Goal: Use online tool/utility: Utilize a website feature to perform a specific function

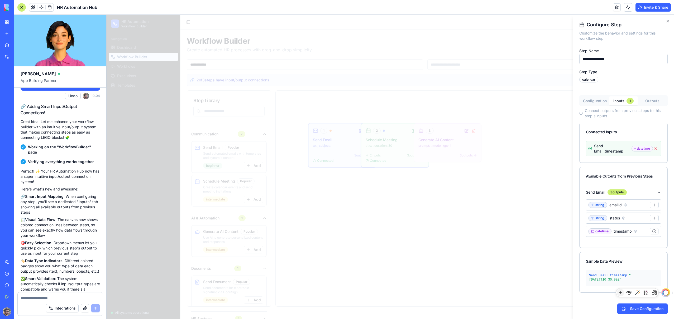
scroll to position [39, 0]
click at [350, 232] on div at bounding box center [390, 167] width 567 height 305
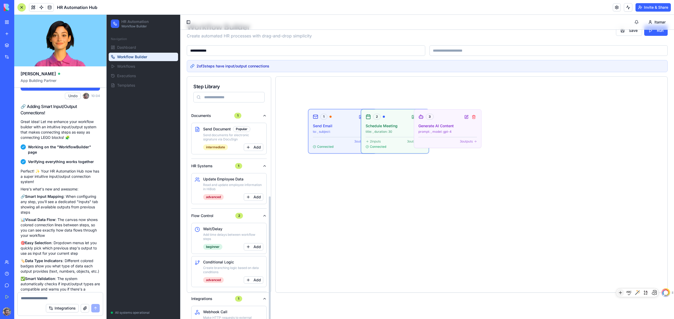
scroll to position [41, 0]
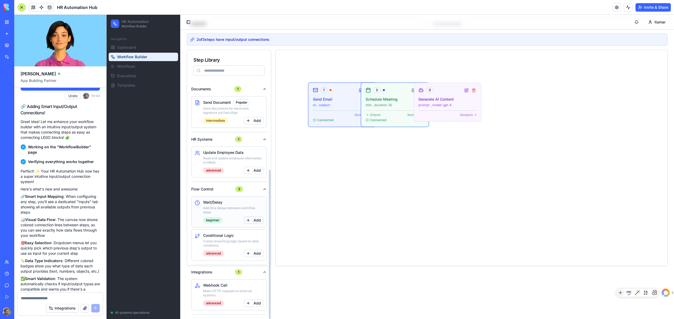
click at [255, 222] on button "Add" at bounding box center [254, 220] width 20 height 7
click at [496, 95] on div "4 Wait/Delay duration: 5, unit: minutes 1 outputs" at bounding box center [500, 102] width 67 height 38
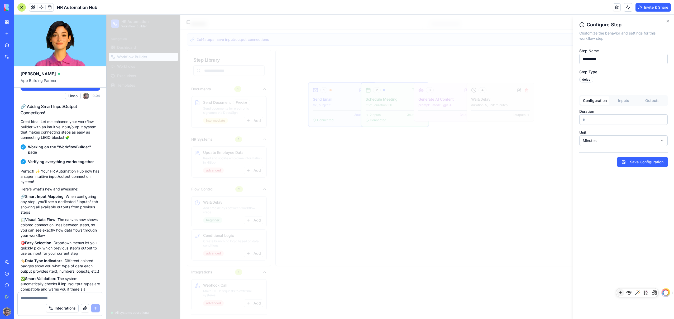
click at [629, 104] on button "Inputs" at bounding box center [623, 101] width 29 height 8
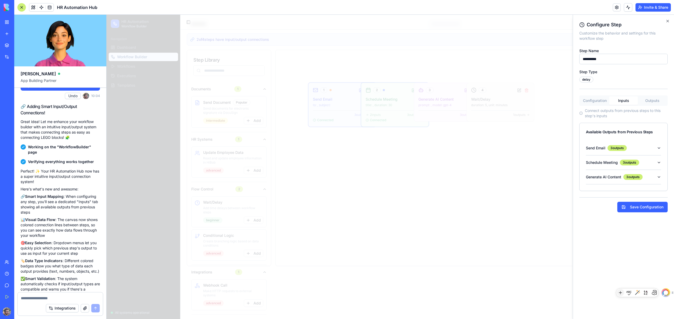
click at [656, 103] on button "Outputs" at bounding box center [652, 101] width 29 height 8
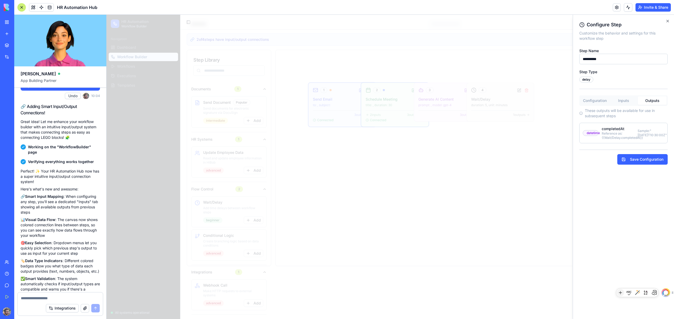
click at [588, 99] on button "Configuration" at bounding box center [594, 101] width 29 height 8
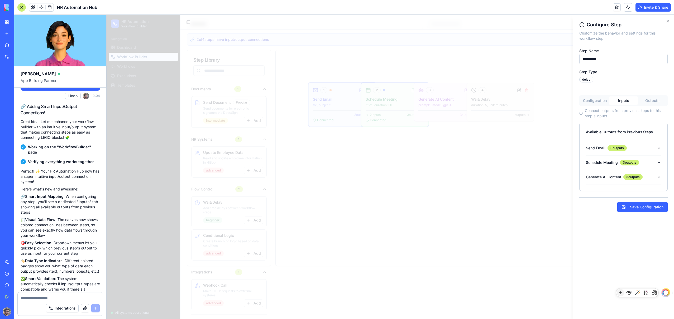
click at [619, 102] on button "Inputs" at bounding box center [623, 101] width 29 height 8
click at [649, 100] on button "Outputs" at bounding box center [652, 101] width 29 height 8
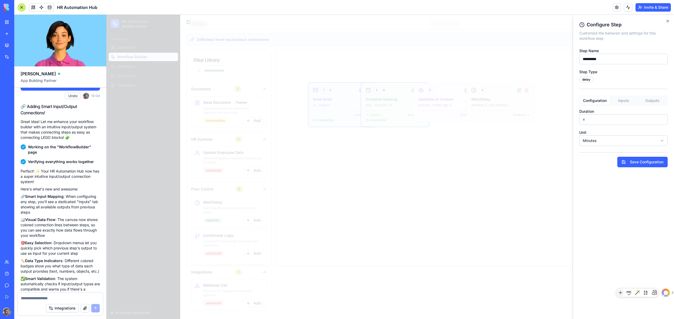
click at [594, 102] on button "Configuration" at bounding box center [594, 101] width 29 height 8
click at [668, 21] on icon "button" at bounding box center [668, 21] width 4 height 4
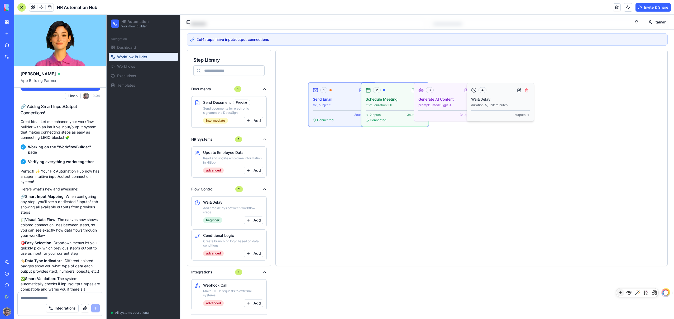
click at [522, 115] on span "1 outputs" at bounding box center [519, 115] width 12 height 4
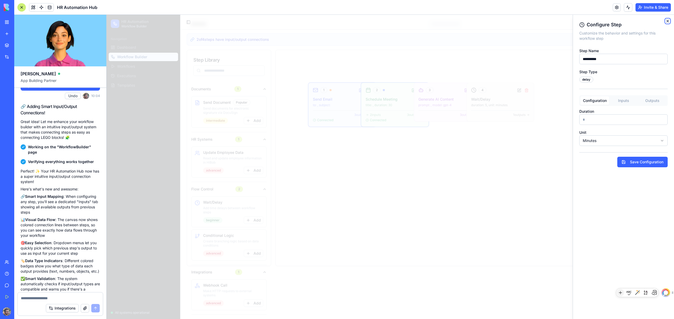
click at [668, 22] on icon "button" at bounding box center [668, 21] width 4 height 4
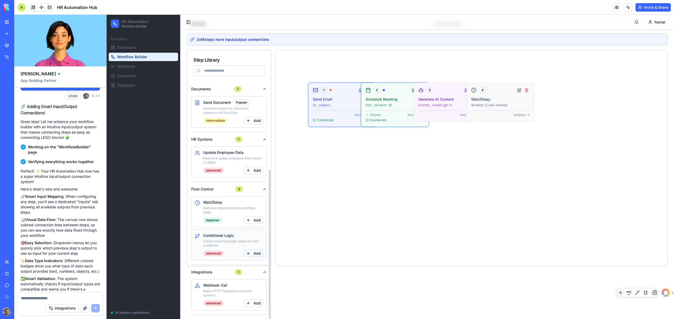
click at [256, 254] on button "Add" at bounding box center [254, 253] width 20 height 7
click at [562, 107] on div "5 Conditional Logic field: , operator: equals 2 outputs" at bounding box center [553, 102] width 67 height 38
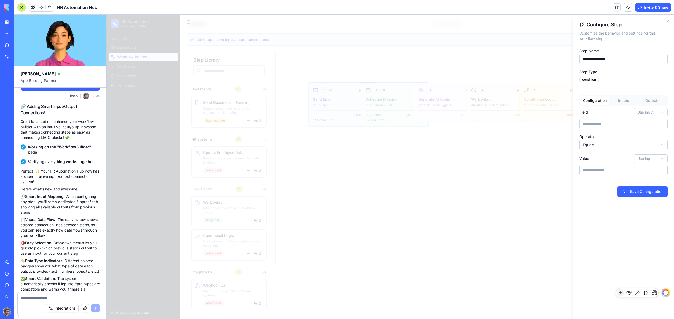
click at [618, 125] on input "Field" at bounding box center [623, 124] width 88 height 11
click at [607, 146] on body "**********" at bounding box center [388, 126] width 563 height 305
click at [607, 145] on body "**********" at bounding box center [388, 126] width 563 height 305
click at [588, 174] on input "Value" at bounding box center [623, 170] width 88 height 11
click at [630, 96] on div "Configuration Inputs Outputs" at bounding box center [623, 100] width 88 height 11
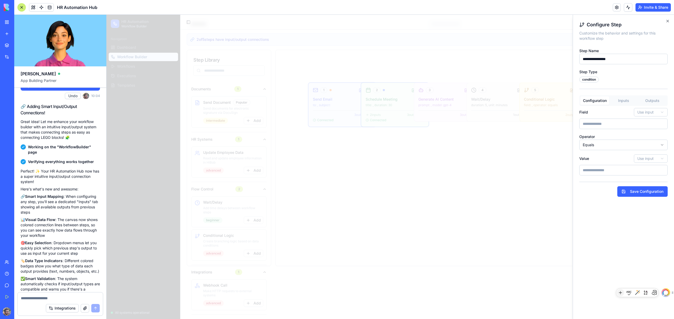
click at [626, 99] on button "Inputs" at bounding box center [623, 101] width 29 height 8
